Goal: Find specific page/section: Find specific page/section

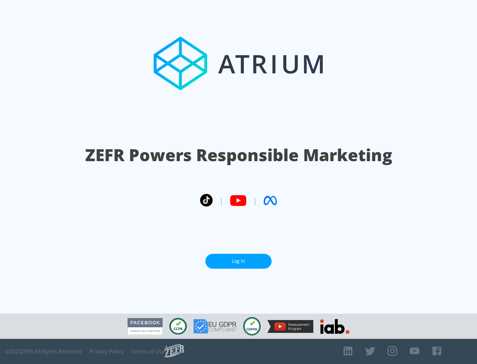
click at [239, 261] on link "Log In" at bounding box center [238, 261] width 66 height 15
